Goal: Task Accomplishment & Management: Use online tool/utility

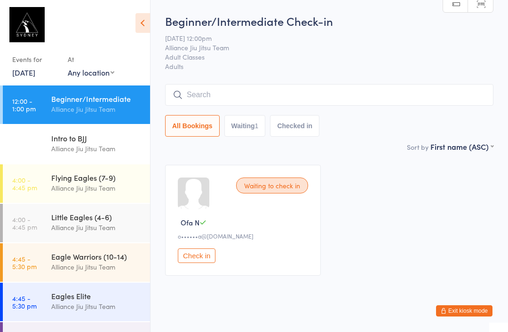
click at [207, 92] on input "search" at bounding box center [329, 95] width 328 height 22
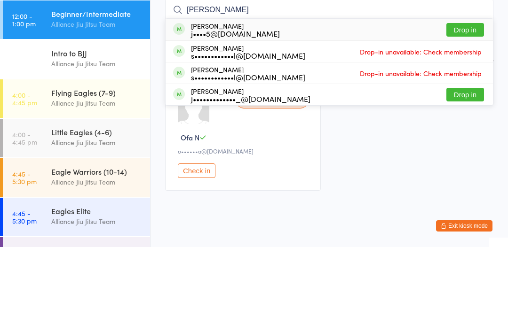
type input "[PERSON_NAME]"
click at [218, 107] on div "[PERSON_NAME] j••••5@[DOMAIN_NAME]" at bounding box center [235, 114] width 89 height 15
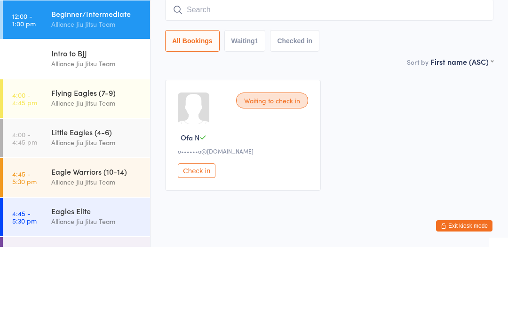
scroll to position [20, 0]
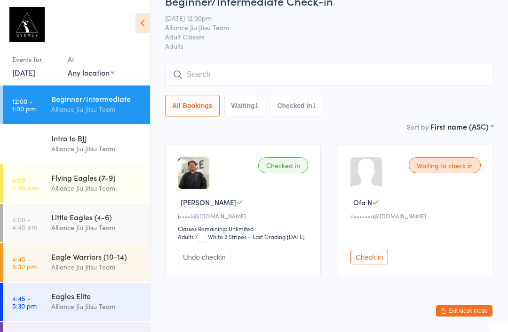
click at [250, 65] on input "search" at bounding box center [329, 75] width 328 height 22
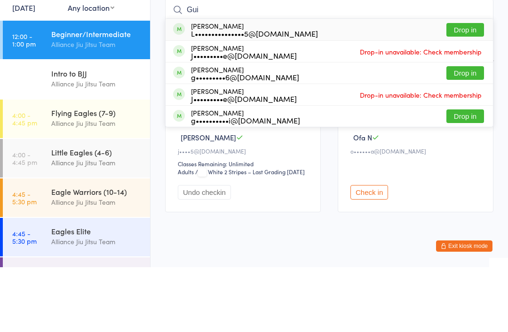
type input "Gui"
click at [457, 88] on button "Drop in" at bounding box center [465, 95] width 38 height 14
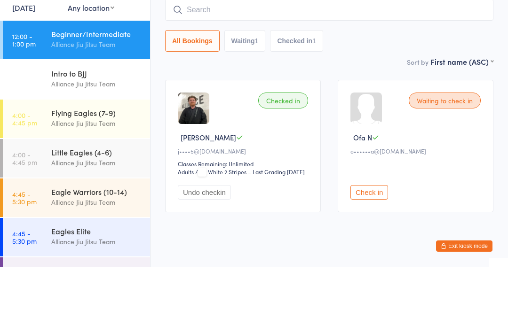
scroll to position [51, 0]
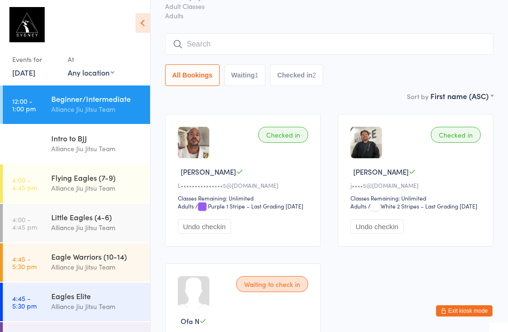
click at [251, 54] on input "search" at bounding box center [329, 44] width 328 height 22
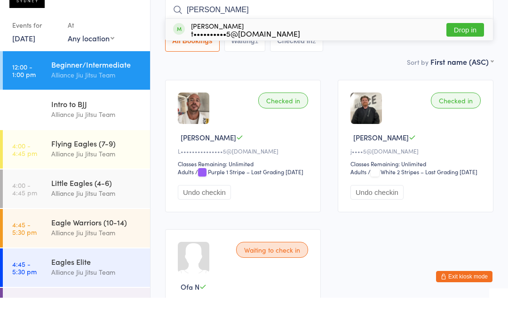
type input "[PERSON_NAME]"
click at [464, 57] on button "Drop in" at bounding box center [465, 64] width 38 height 14
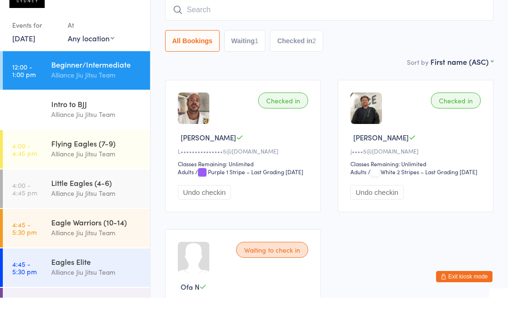
scroll to position [85, 0]
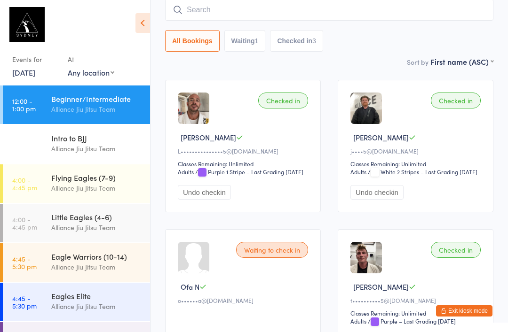
click at [211, 13] on input "search" at bounding box center [329, 10] width 328 height 22
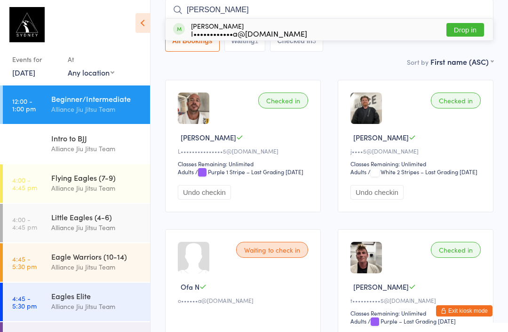
type input "[PERSON_NAME]"
click at [478, 30] on button "Drop in" at bounding box center [465, 30] width 38 height 14
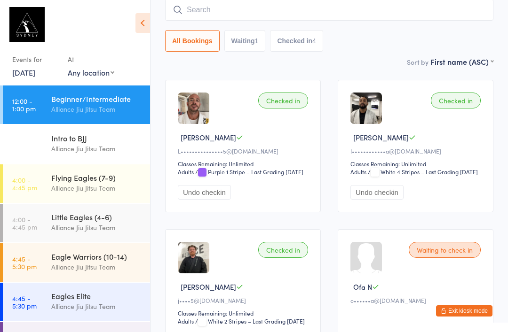
click at [308, 17] on input "search" at bounding box center [329, 10] width 328 height 22
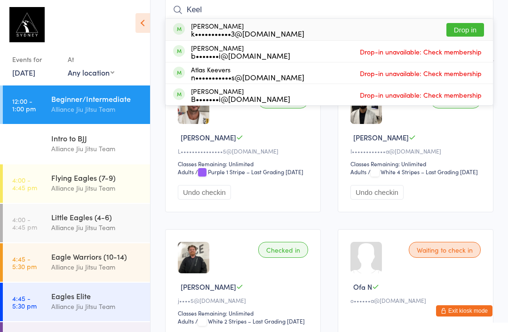
type input "Keel"
click at [464, 30] on button "Drop in" at bounding box center [465, 30] width 38 height 14
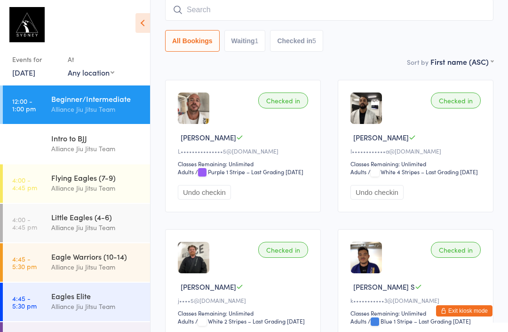
click at [297, 8] on input "search" at bounding box center [329, 10] width 328 height 22
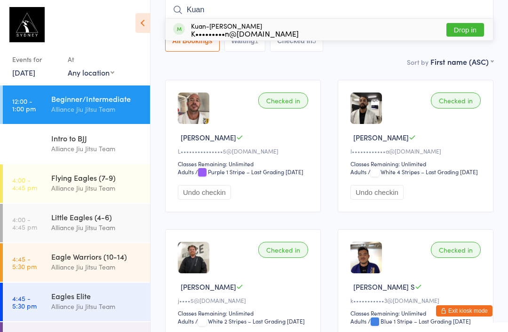
type input "Kuan"
click at [456, 26] on button "Drop in" at bounding box center [465, 30] width 38 height 14
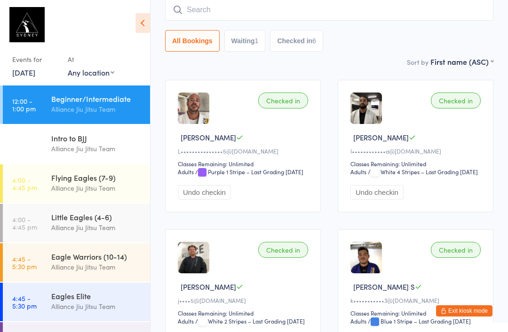
click at [244, 11] on input "search" at bounding box center [329, 10] width 328 height 22
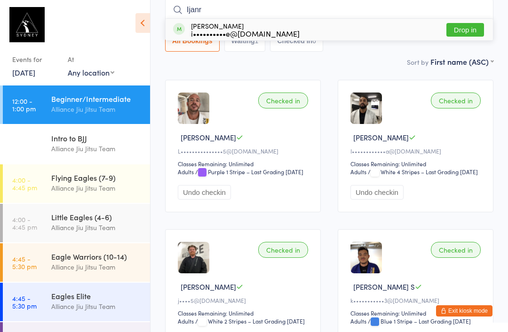
type input "Ijanr"
click at [466, 31] on button "Drop in" at bounding box center [465, 30] width 38 height 14
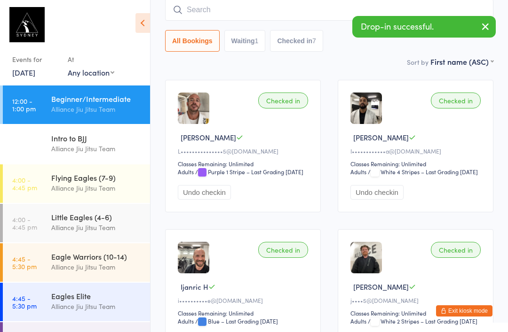
click at [368, 60] on div "Sort by First name (ASC) First name (ASC) First name (DESC) Last name (ASC) Las…" at bounding box center [329, 61] width 328 height 10
